Goal: Task Accomplishment & Management: Manage account settings

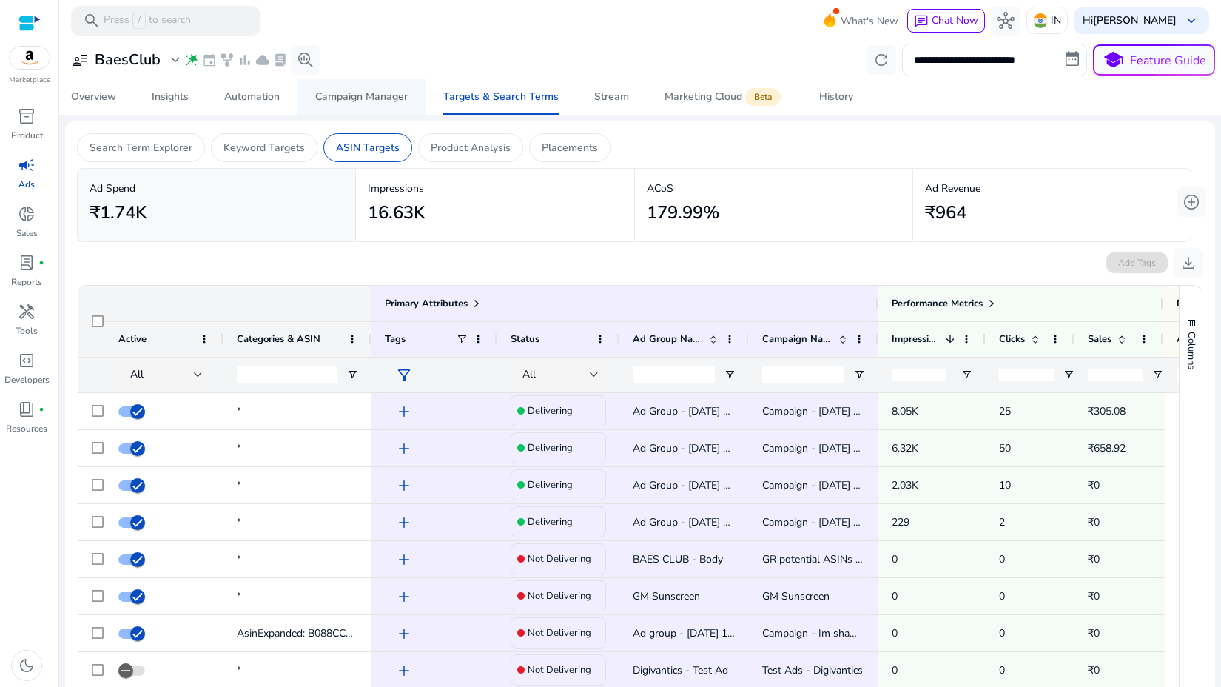
click at [334, 84] on span "Campaign Manager" at bounding box center [361, 97] width 92 height 36
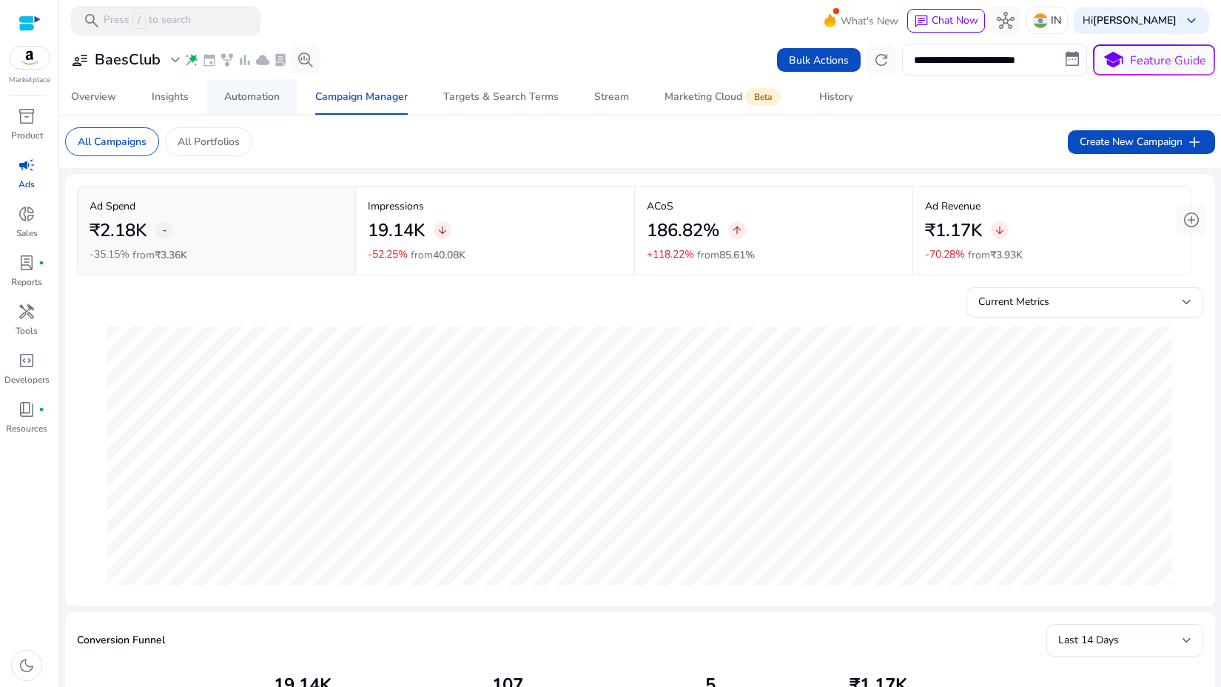
click at [279, 97] on div "Automation" at bounding box center [251, 97] width 55 height 10
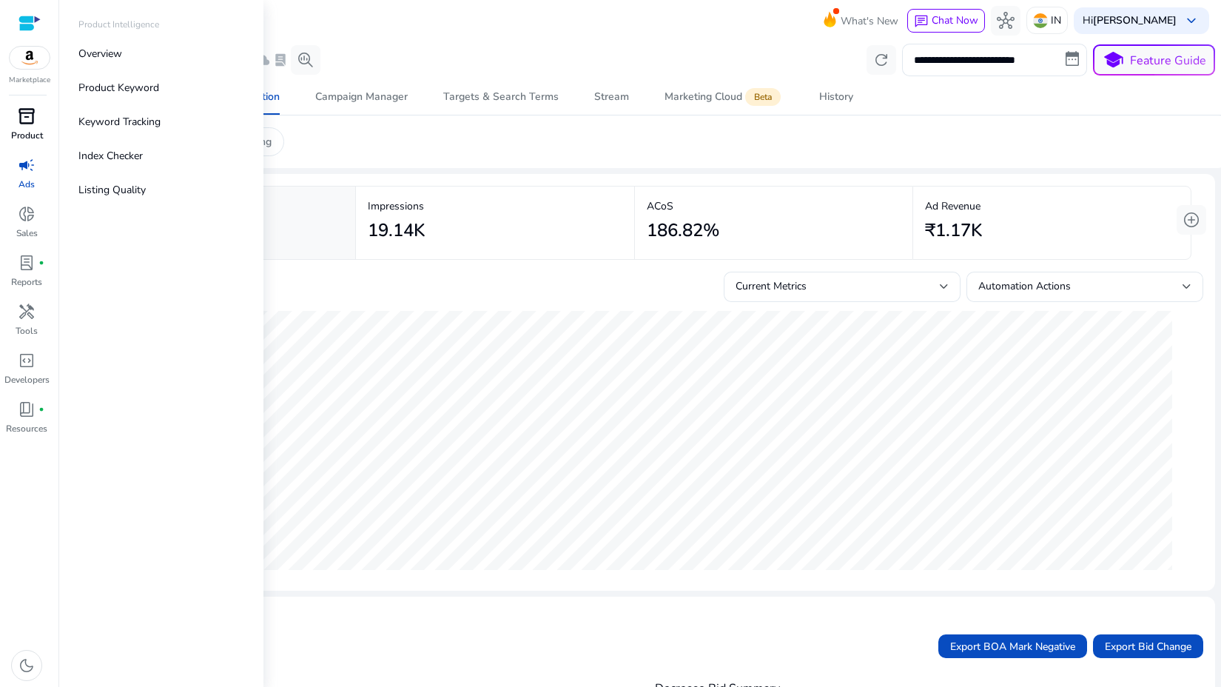
click at [24, 117] on span "inventory_2" at bounding box center [27, 116] width 18 height 18
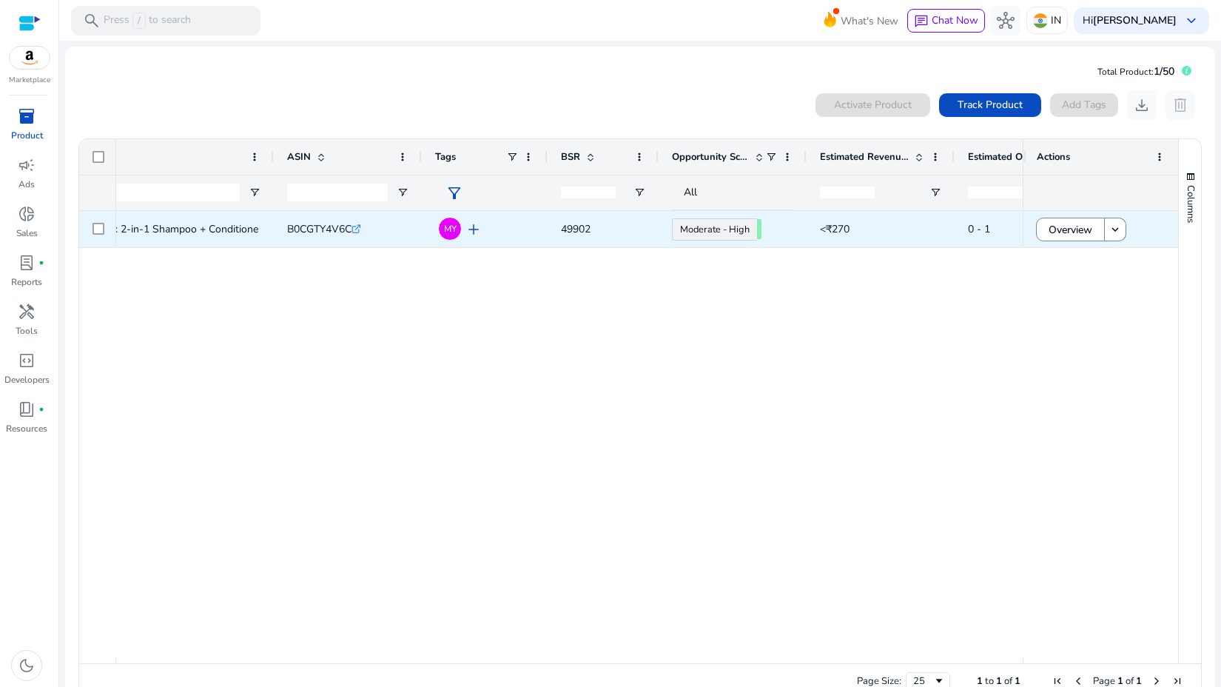
scroll to position [0, 191]
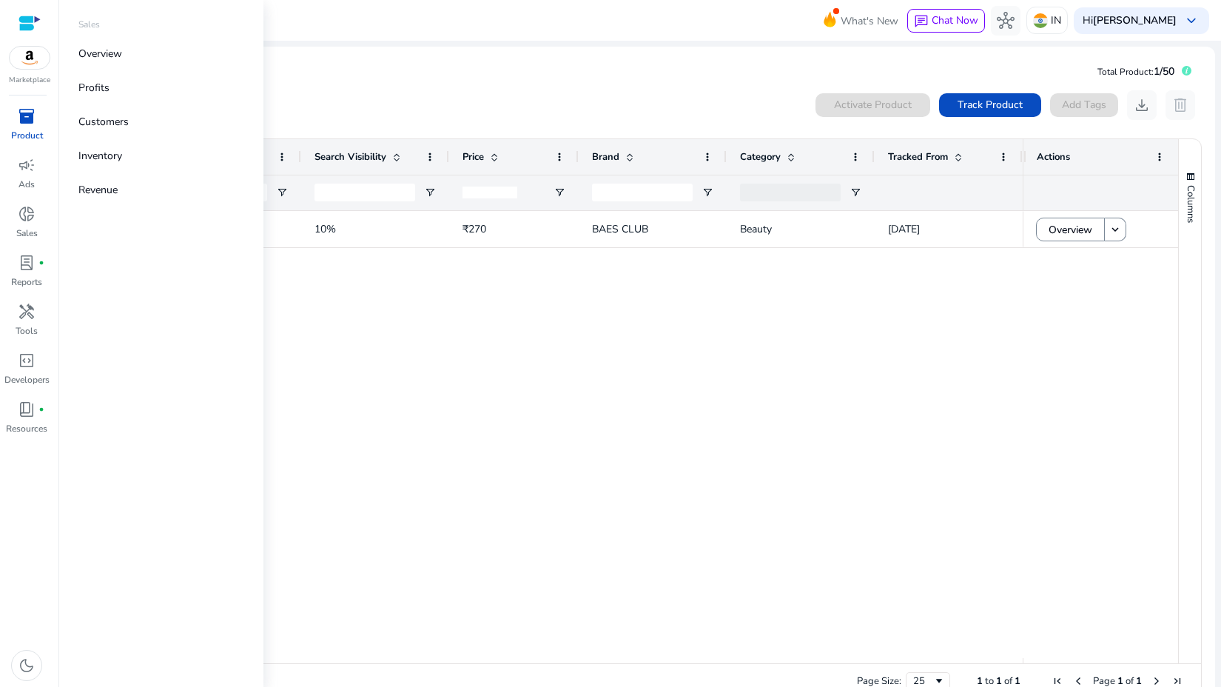
click at [24, 27] on div at bounding box center [29, 23] width 22 height 17
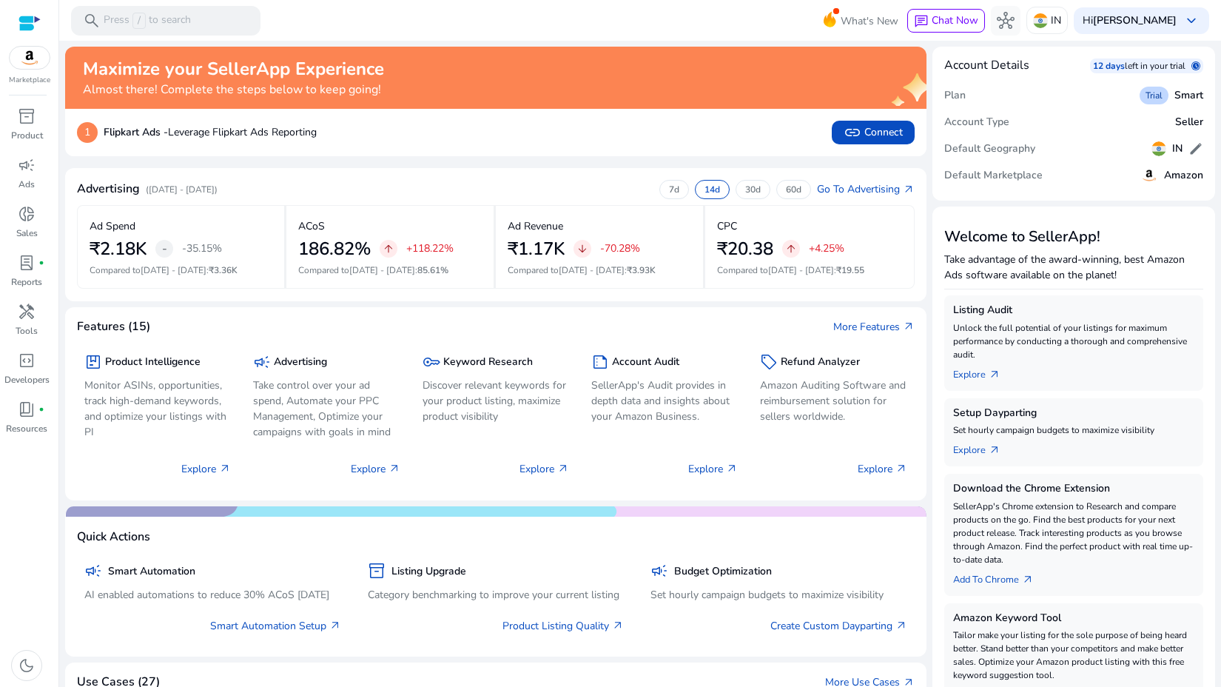
scroll to position [407, 0]
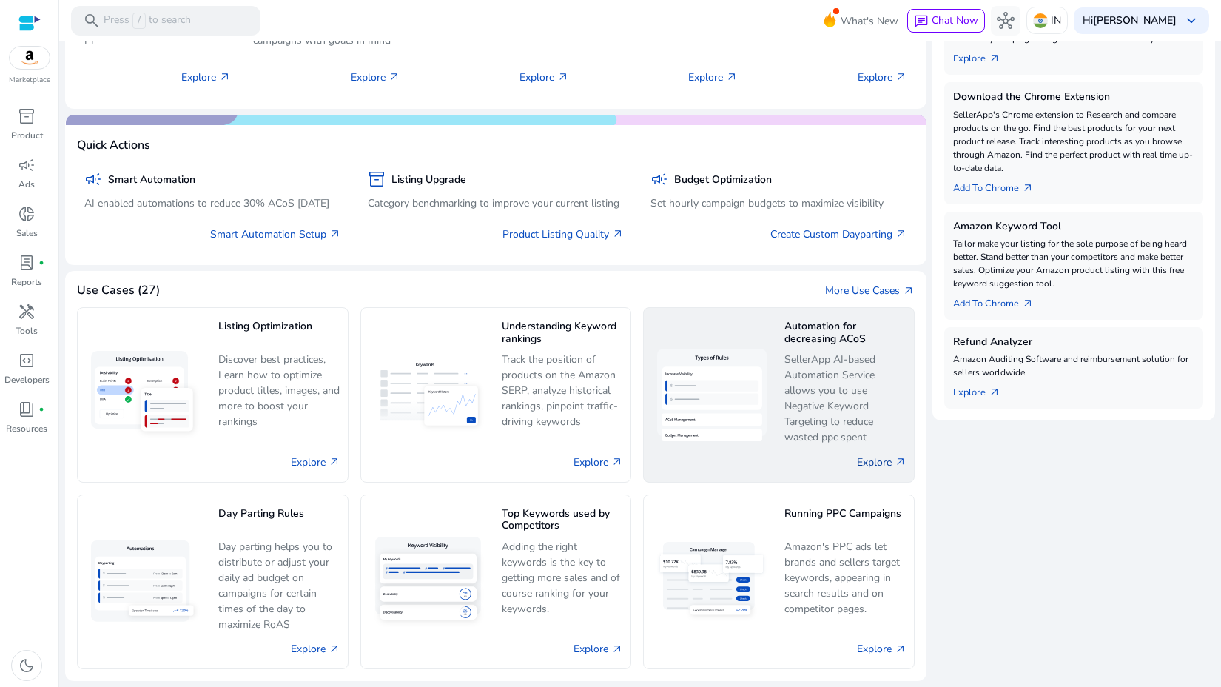
click at [874, 465] on link "Explore arrow_outward" at bounding box center [882, 462] width 50 height 16
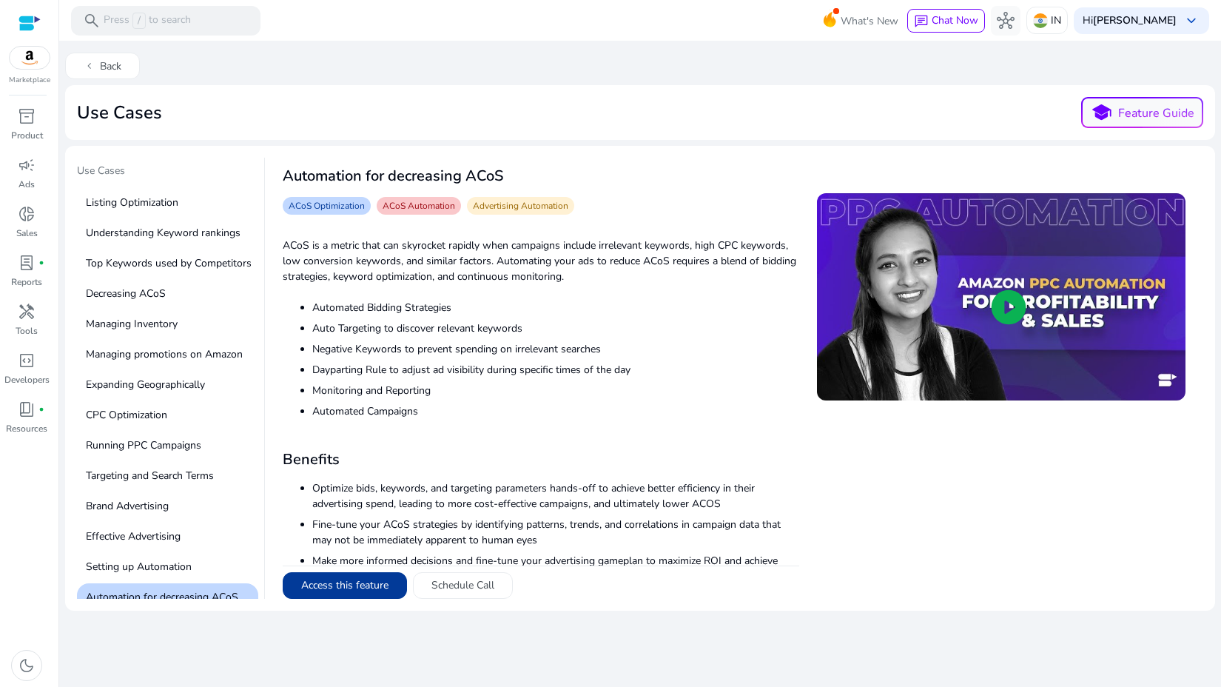
click at [353, 576] on button "Access this feature" at bounding box center [345, 585] width 124 height 27
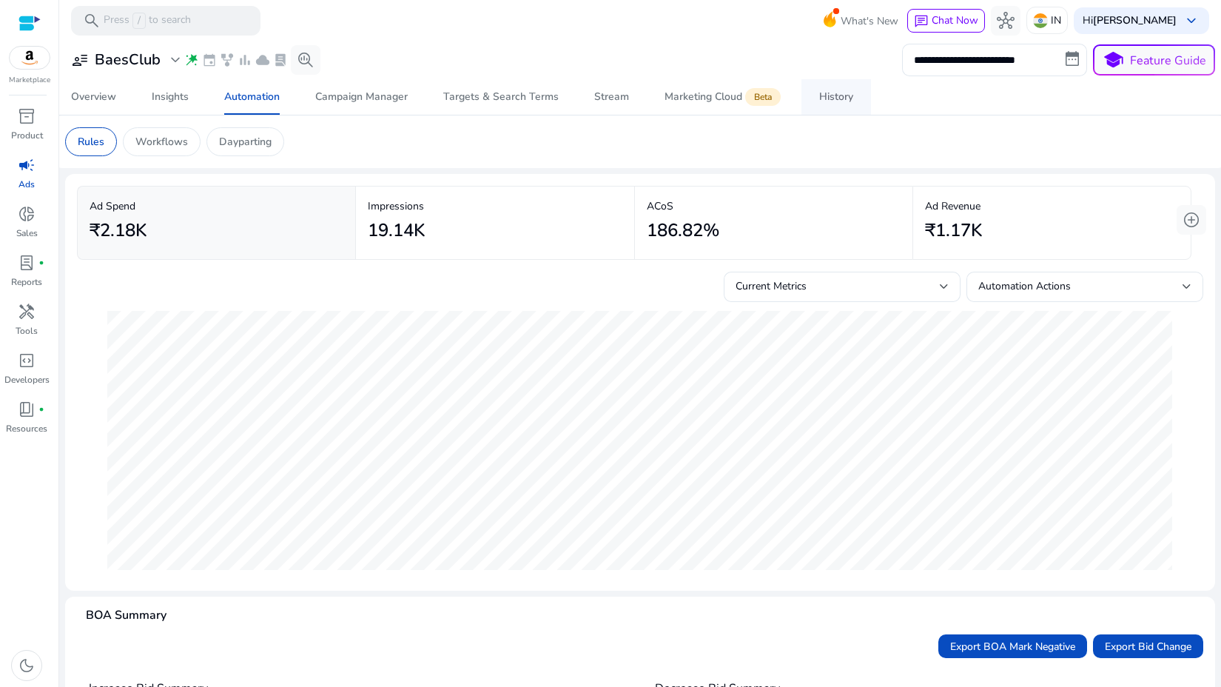
click at [826, 88] on span "History" at bounding box center [836, 97] width 34 height 36
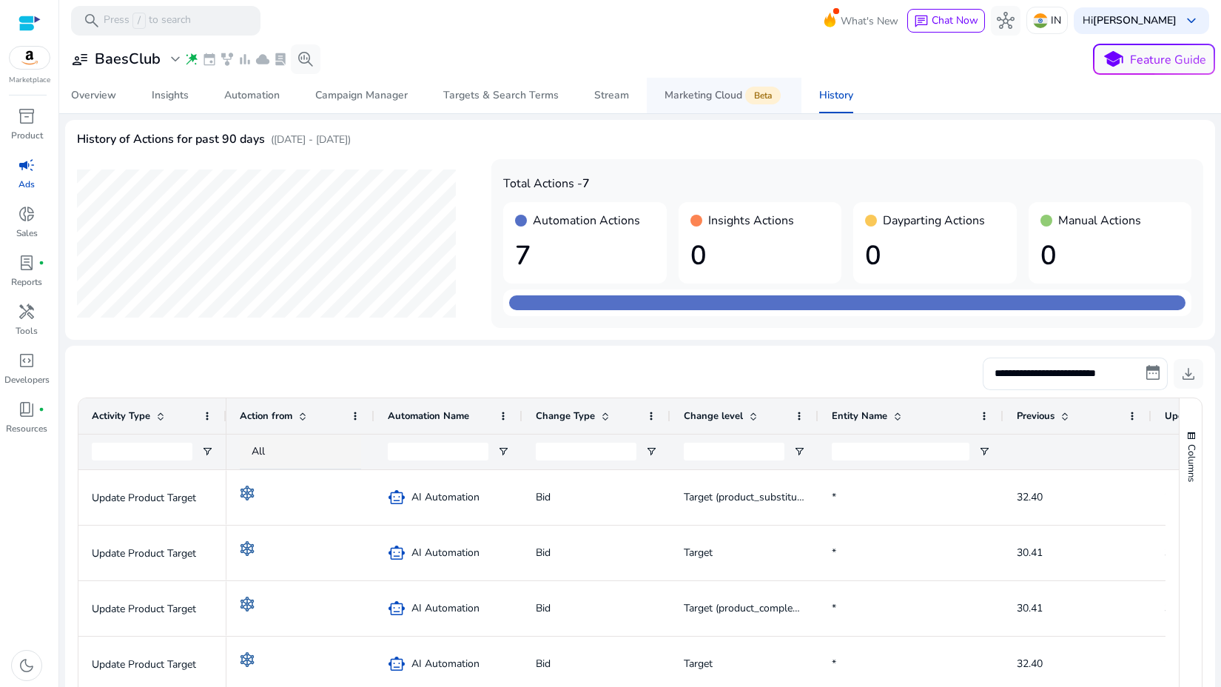
click at [703, 90] on div "Marketing Cloud Beta" at bounding box center [723, 96] width 119 height 12
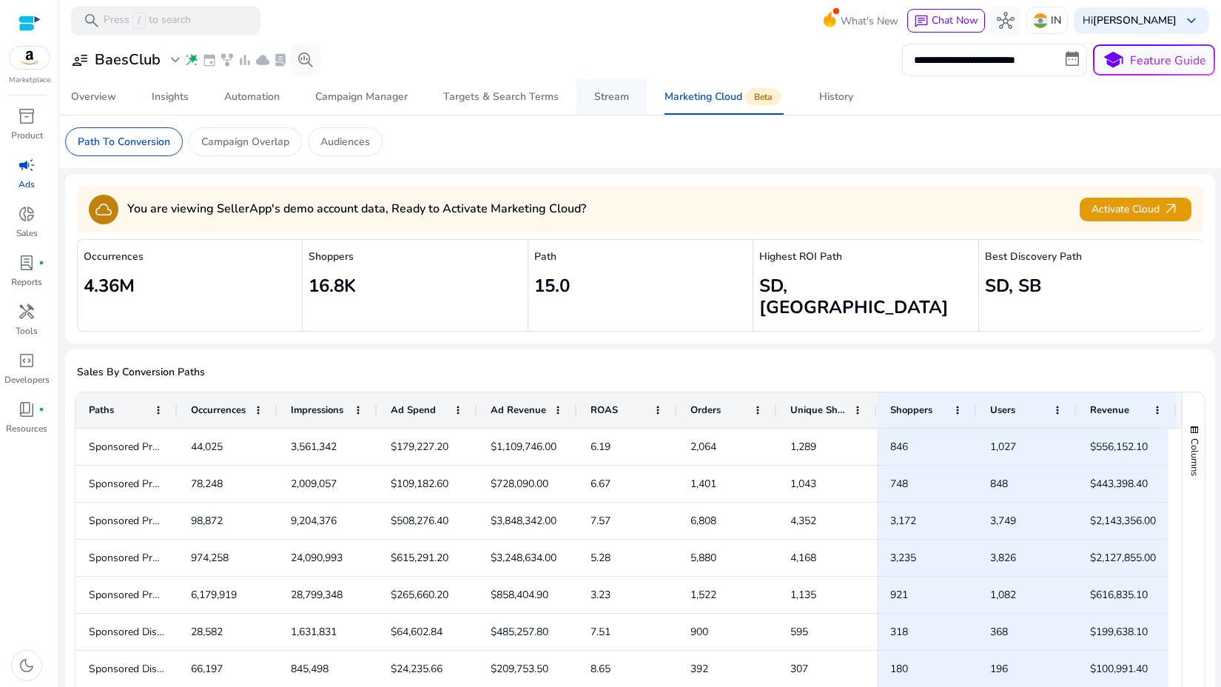
click at [594, 86] on span "Stream" at bounding box center [611, 97] width 35 height 36
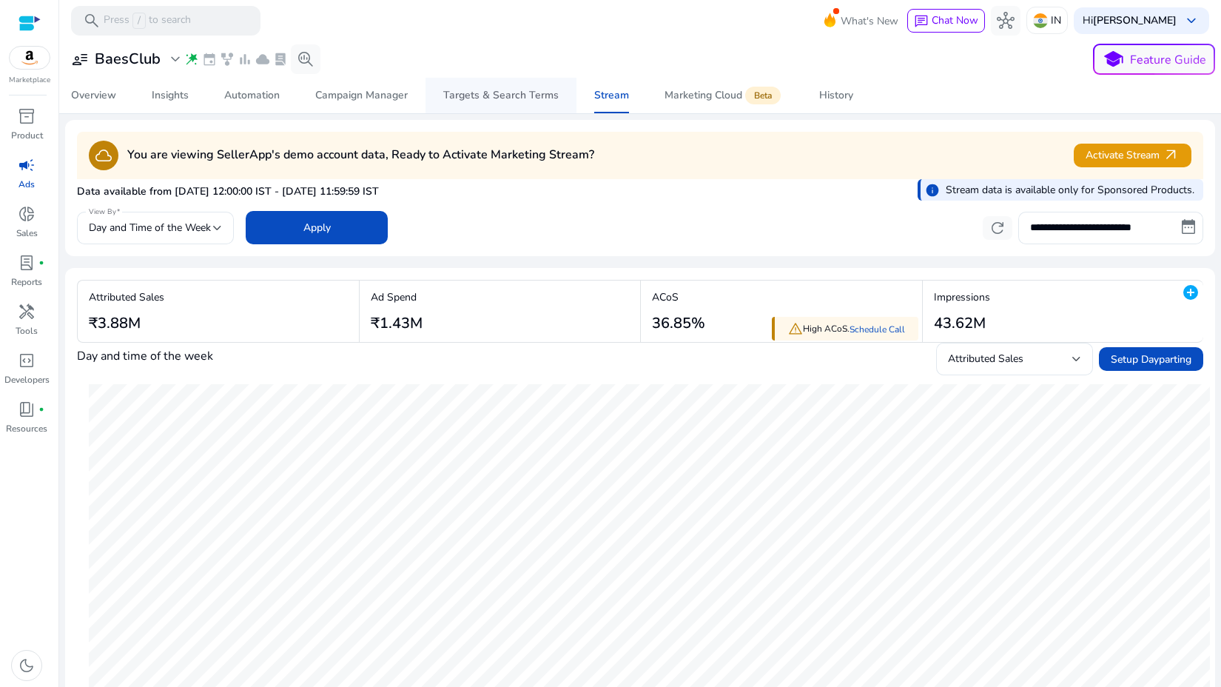
click at [446, 103] on span "Targets & Search Terms" at bounding box center [500, 96] width 115 height 36
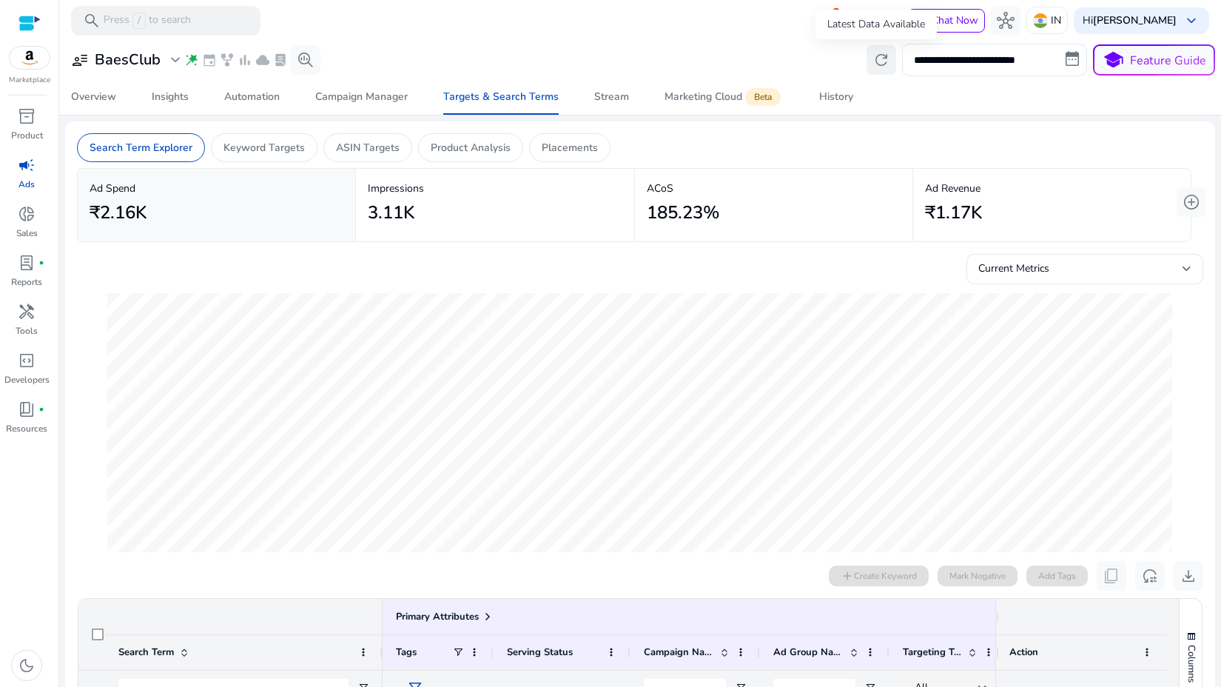
click at [875, 57] on span "refresh" at bounding box center [881, 60] width 18 height 18
click at [1011, 26] on span "hub" at bounding box center [1006, 21] width 18 height 18
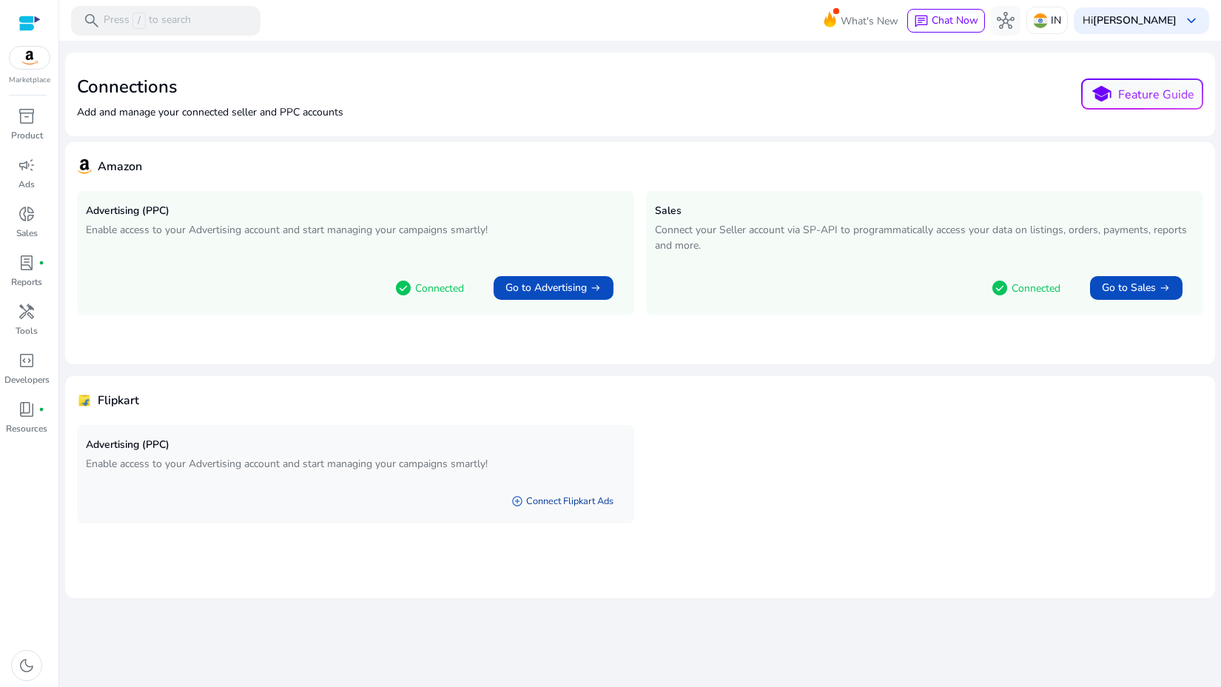
click at [544, 506] on link "add_circle Connect Flipkart Ads" at bounding box center [562, 501] width 126 height 27
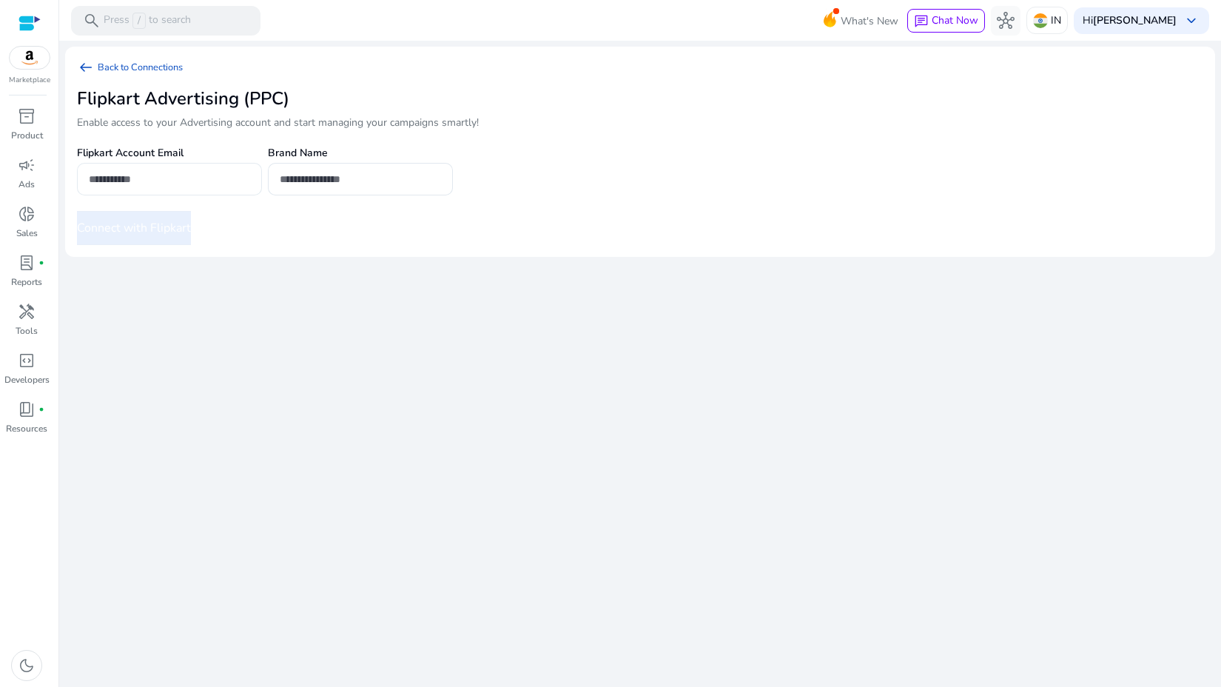
click at [118, 178] on input "email" at bounding box center [169, 179] width 161 height 16
type input "**********"
click at [321, 183] on input "text" at bounding box center [360, 179] width 161 height 16
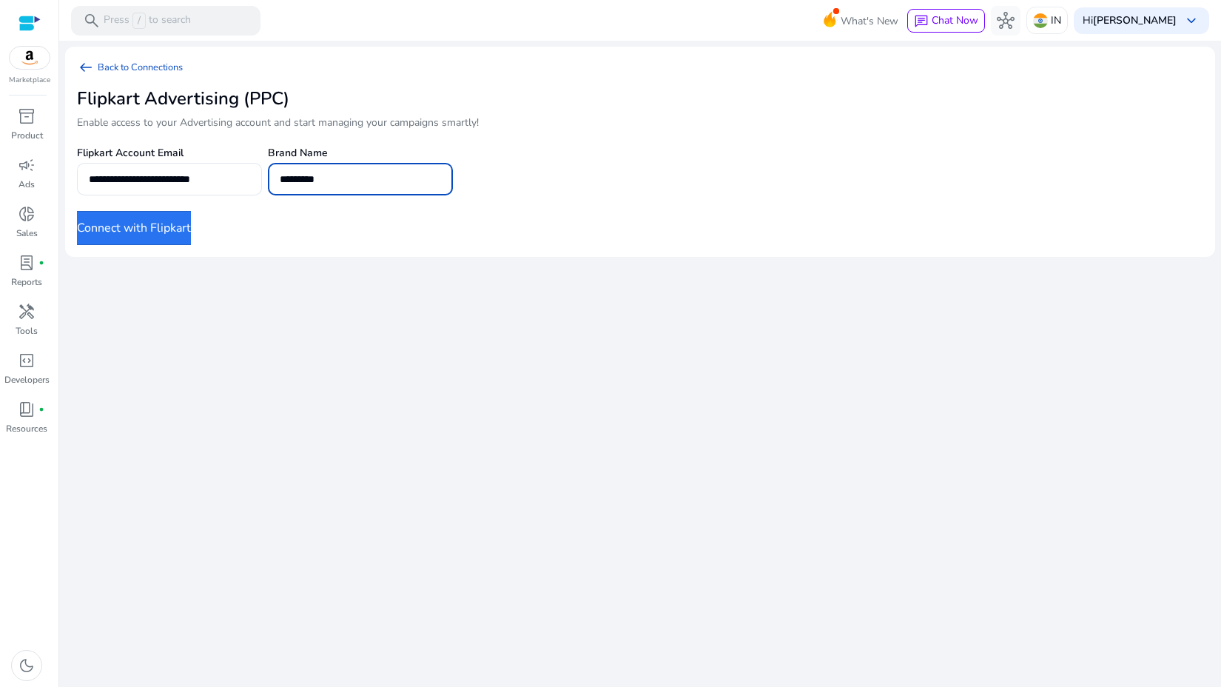
type input "*********"
click at [167, 229] on button "Connect with Flipkart" at bounding box center [134, 228] width 114 height 34
click at [173, 231] on button "Connect with Flipkart" at bounding box center [134, 228] width 114 height 34
click at [34, 116] on span "inventory_2" at bounding box center [27, 116] width 18 height 18
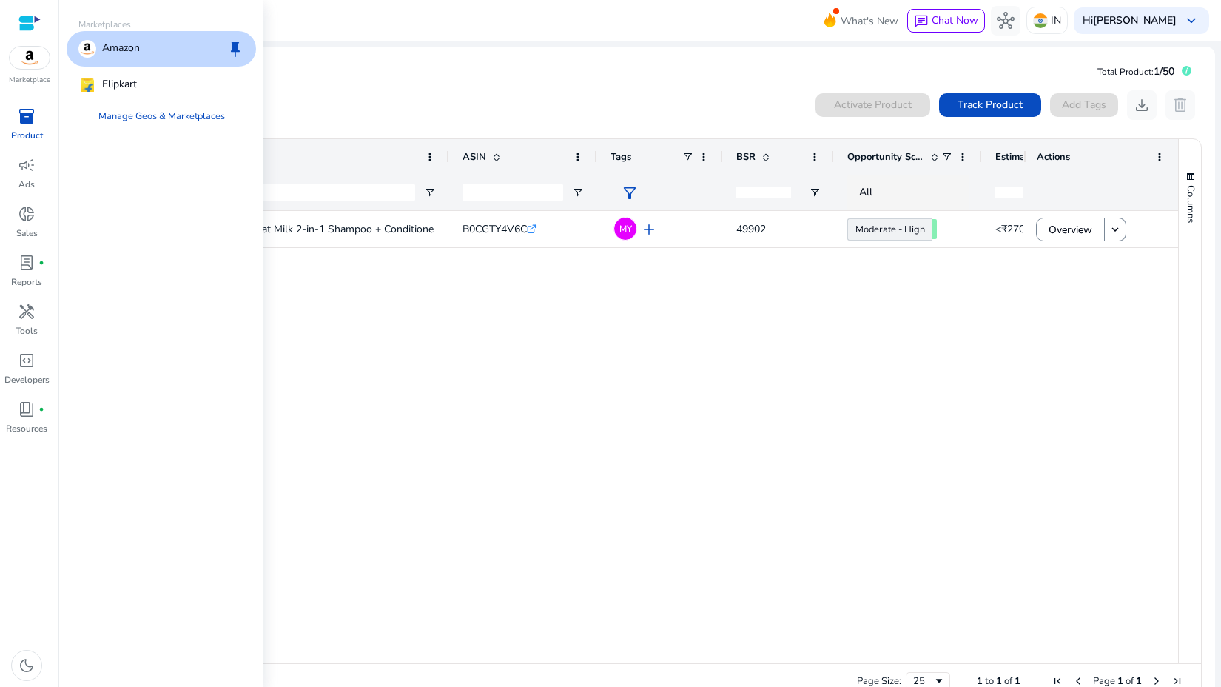
click at [39, 15] on div at bounding box center [29, 23] width 22 height 17
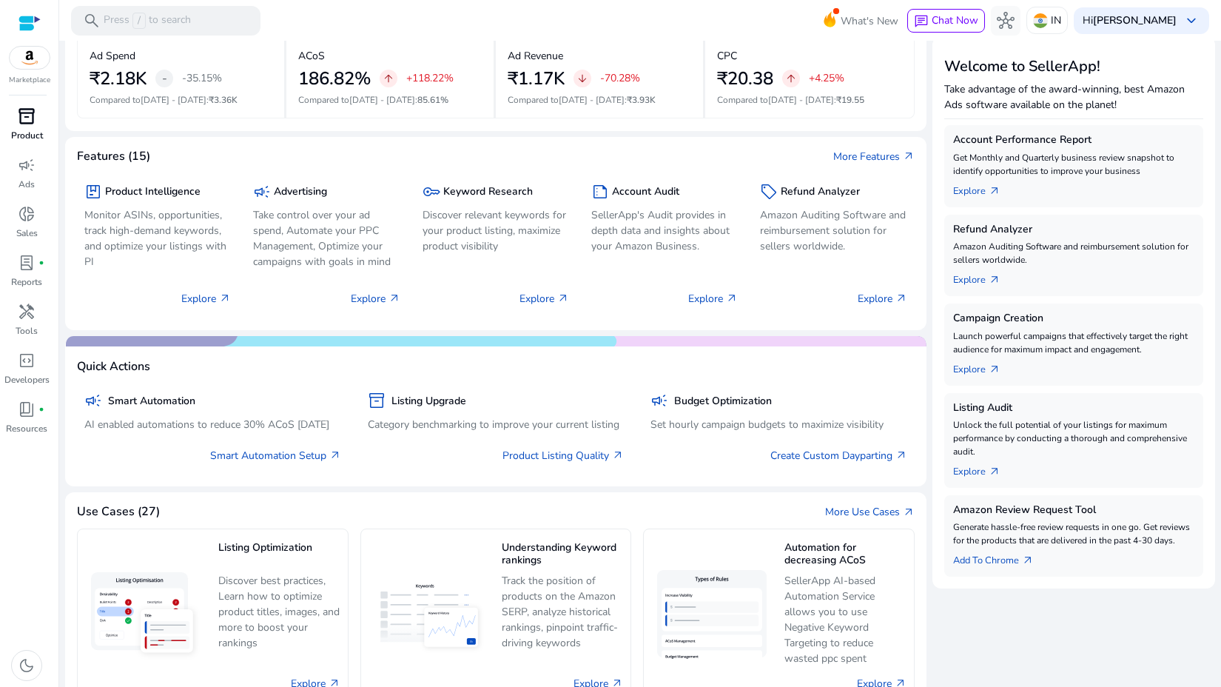
scroll to position [183, 0]
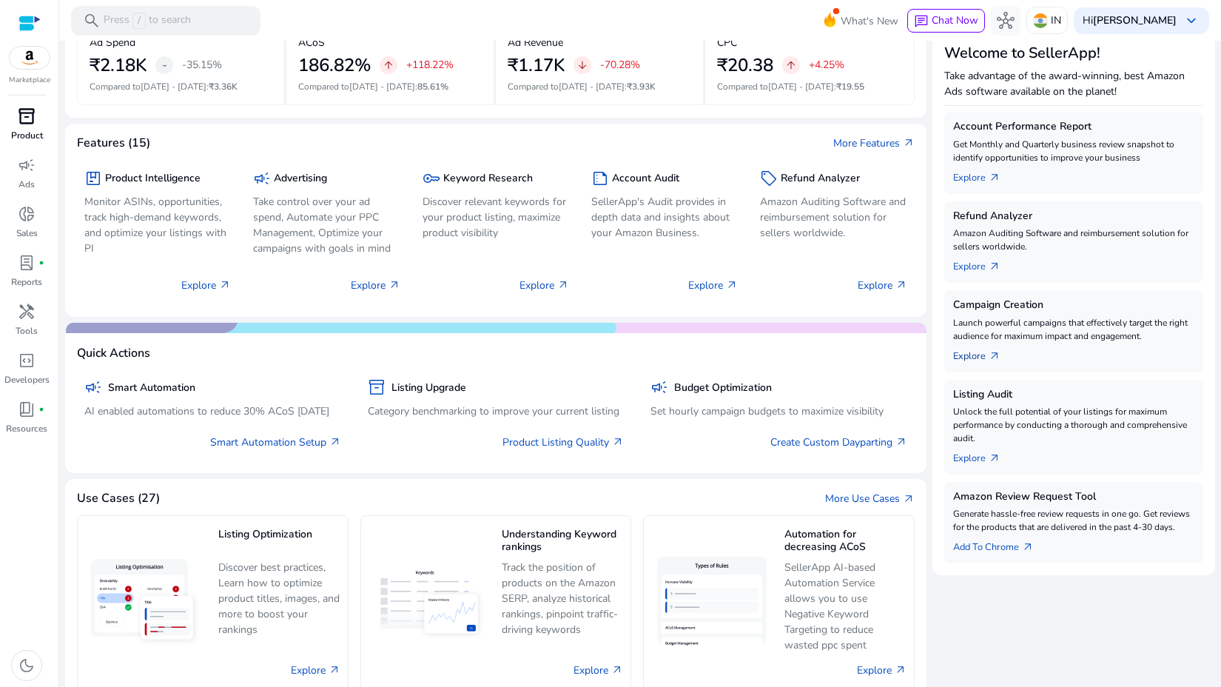
click at [988, 357] on span "arrow_outward" at bounding box center [994, 356] width 12 height 12
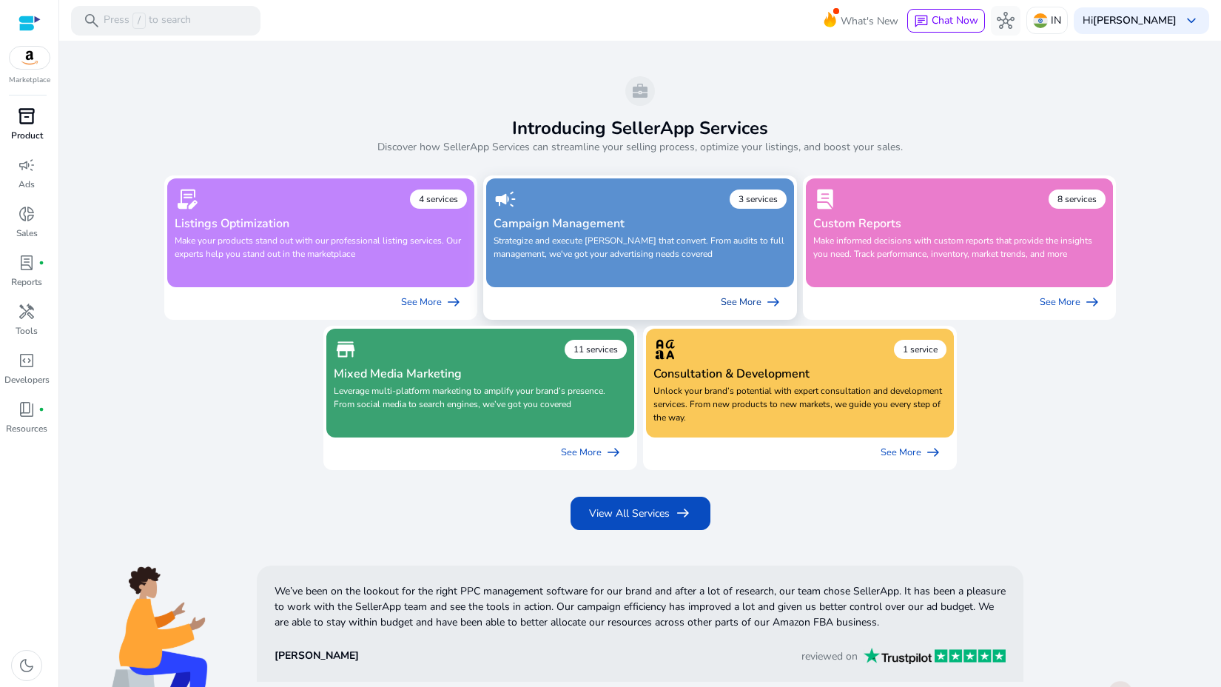
click at [731, 301] on link "See More arrow_right_alt" at bounding box center [751, 302] width 85 height 30
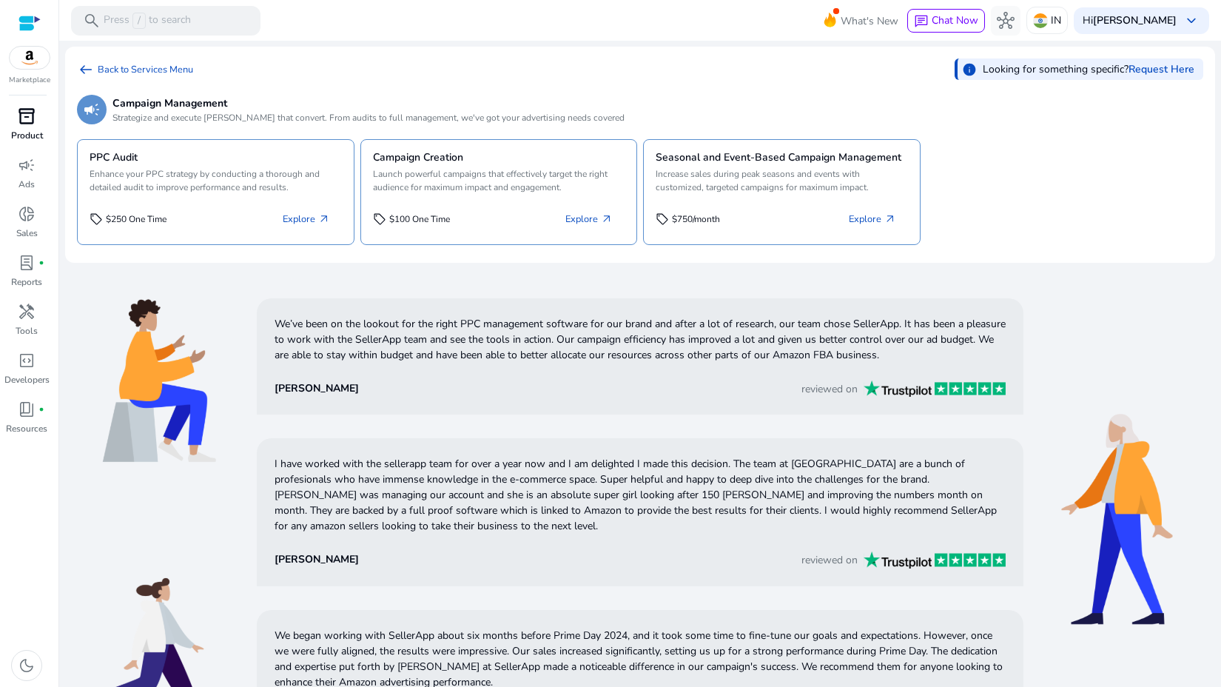
click at [242, 45] on div "We are getting things ready for you... arrow_left_alt Back to Services Menu inf…" at bounding box center [640, 512] width 1150 height 943
